Goal: Transaction & Acquisition: Download file/media

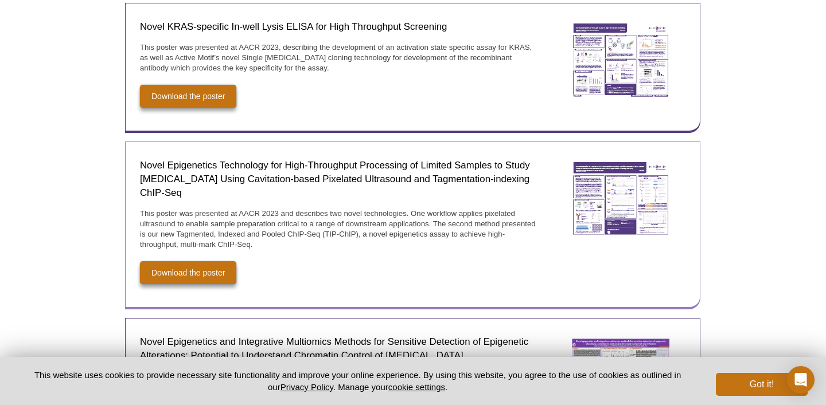
scroll to position [1872, 0]
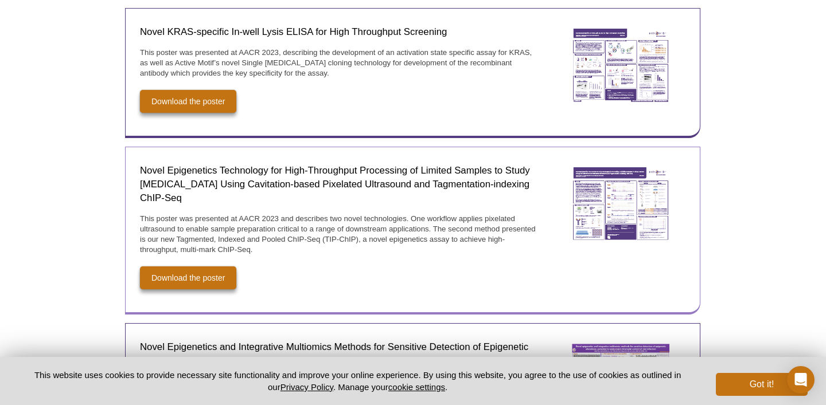
click at [621, 159] on img at bounding box center [620, 205] width 115 height 92
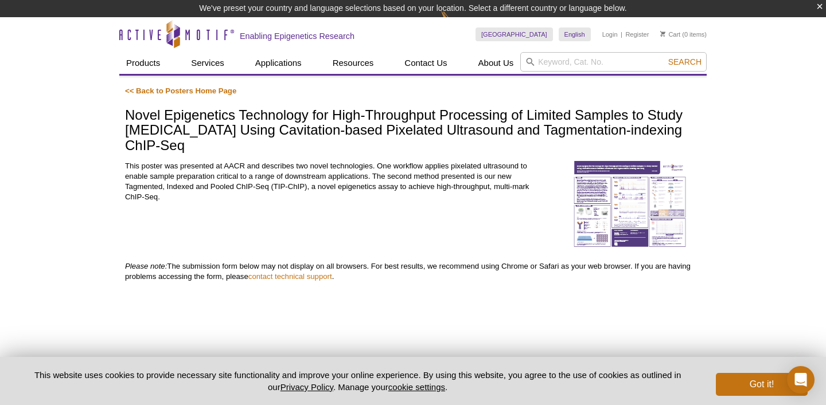
click at [608, 189] on img at bounding box center [629, 205] width 115 height 88
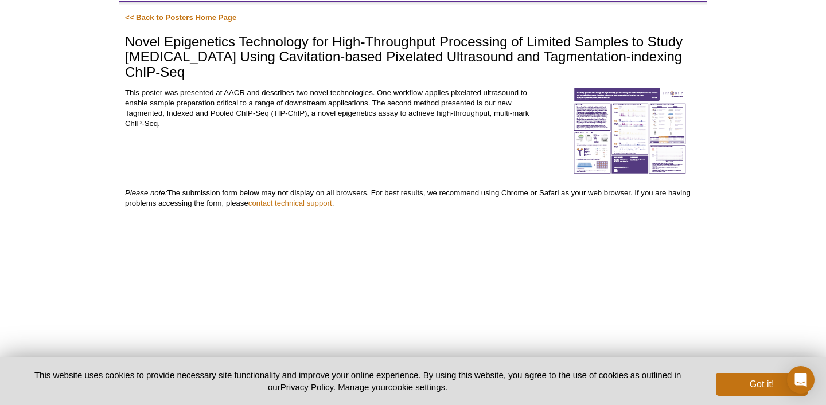
scroll to position [75, 0]
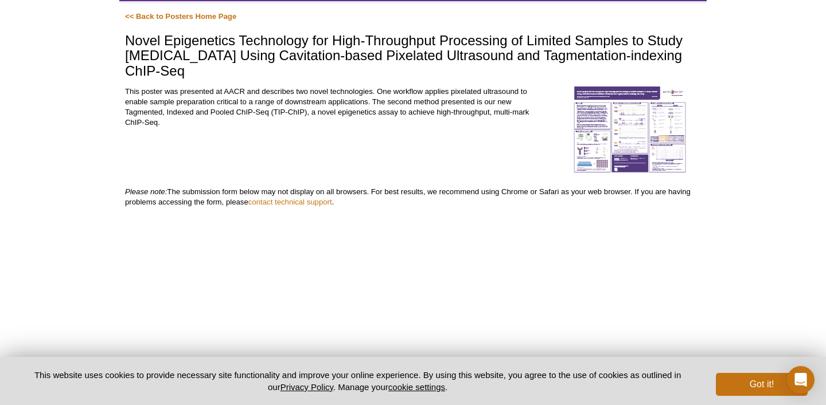
click at [607, 87] on img at bounding box center [629, 131] width 115 height 88
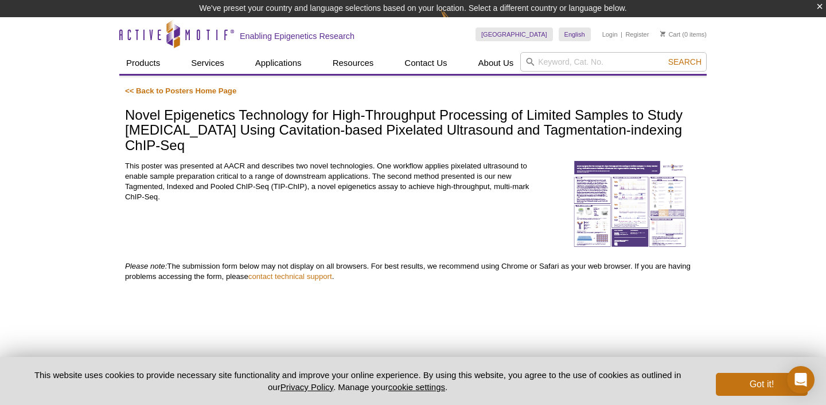
scroll to position [0, 0]
click at [624, 170] on img at bounding box center [629, 205] width 115 height 88
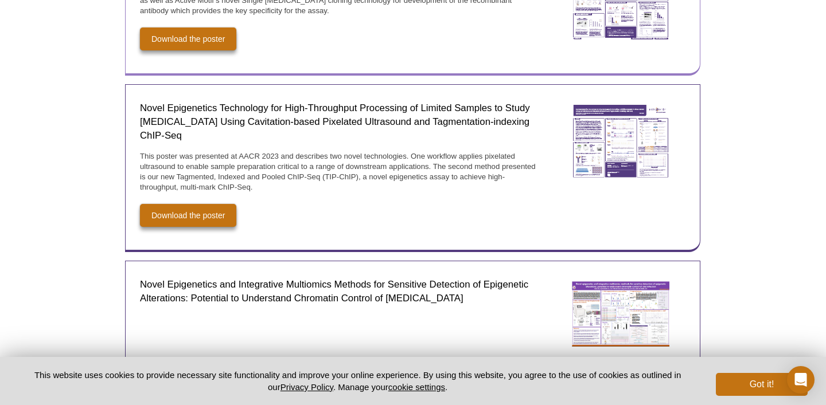
scroll to position [1936, 0]
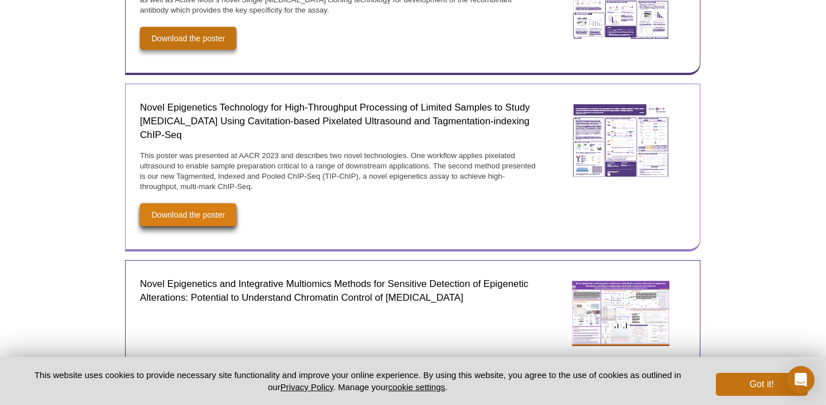
click at [221, 204] on link "Download the poster" at bounding box center [188, 215] width 96 height 23
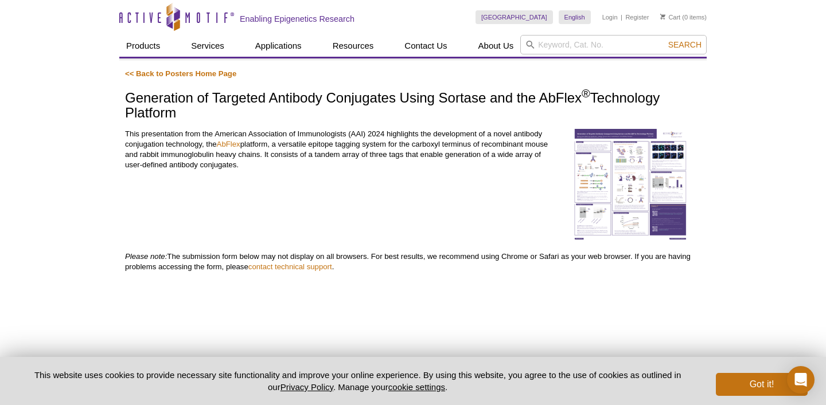
click at [635, 162] on img at bounding box center [629, 184] width 115 height 111
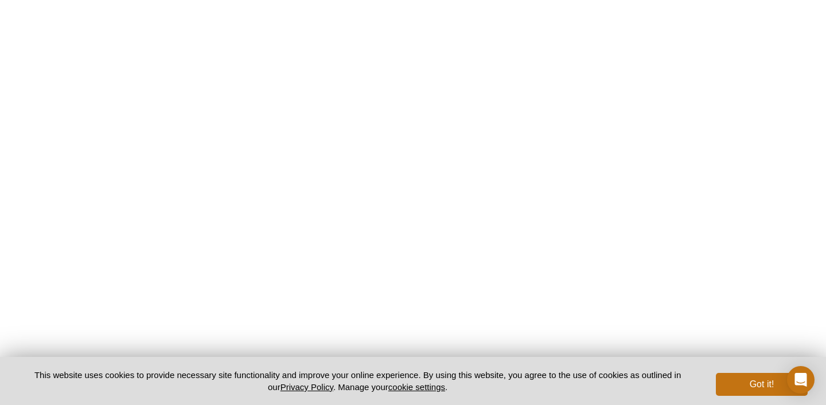
scroll to position [319, 0]
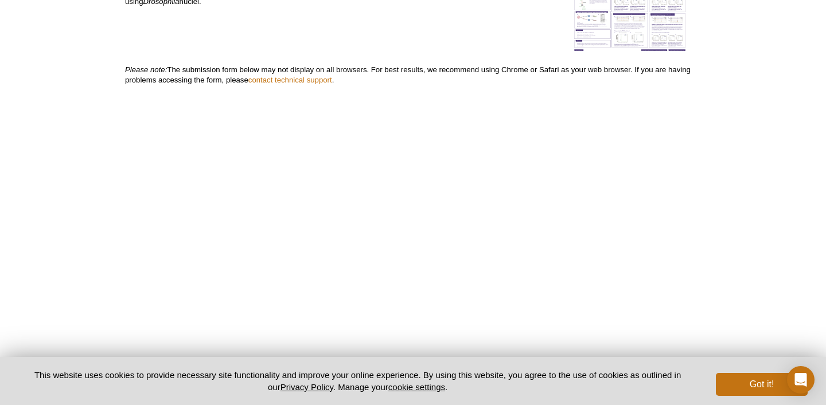
scroll to position [195, 0]
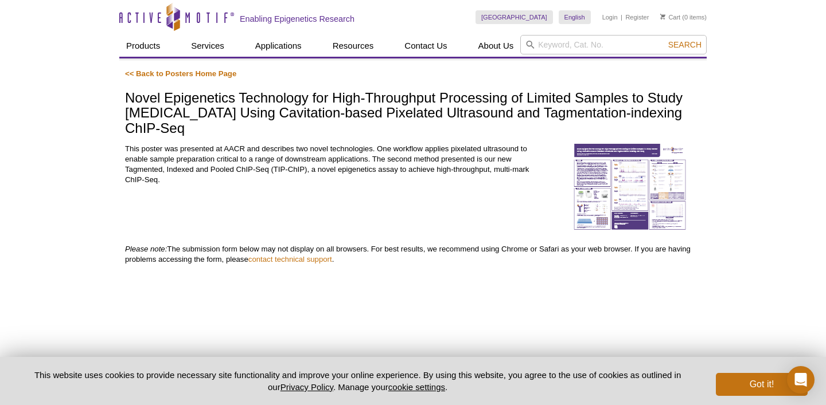
click at [612, 165] on img at bounding box center [629, 188] width 115 height 88
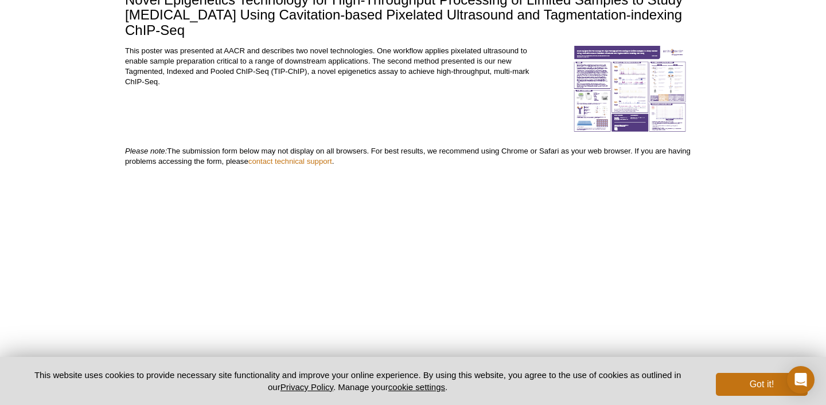
scroll to position [183, 0]
